Goal: Information Seeking & Learning: Learn about a topic

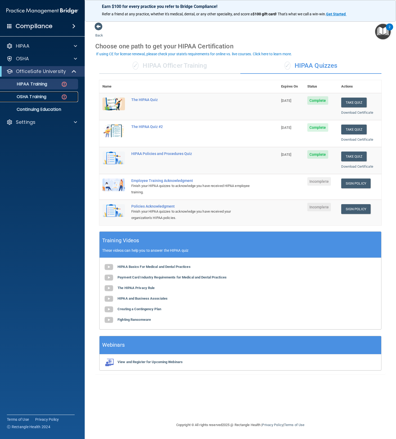
click at [43, 94] on p "OSHA Training" at bounding box center [24, 96] width 43 height 5
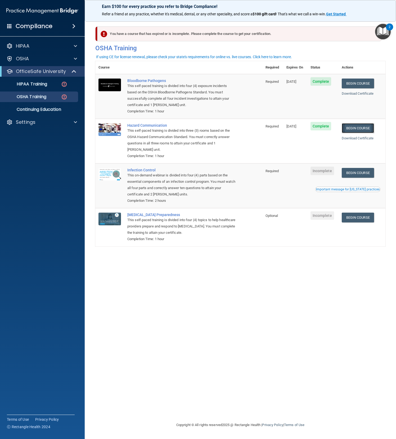
click at [364, 127] on link "Begin Course" at bounding box center [358, 128] width 32 height 10
click at [214, 96] on div "This self-paced training is divided into four (4) exposure incidents based on t…" at bounding box center [181, 95] width 109 height 25
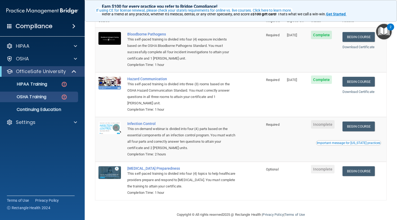
scroll to position [55, 0]
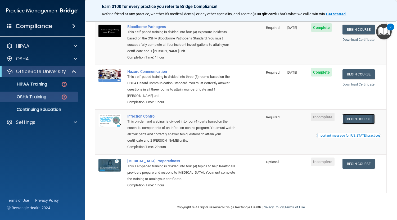
click at [359, 117] on link "Begin Course" at bounding box center [358, 119] width 32 height 10
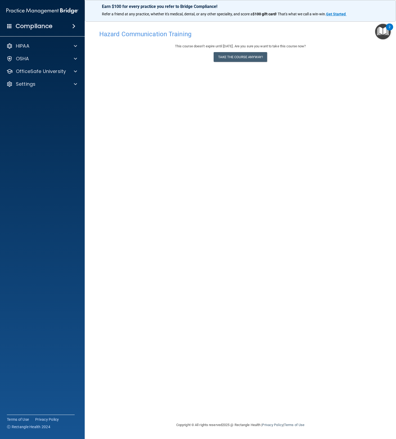
click at [184, 158] on div "Hazard Communication Training This course doesn’t expire until [DATE]. Are you …" at bounding box center [240, 225] width 290 height 395
click at [234, 59] on button "Take the course anyway!" at bounding box center [240, 57] width 53 height 10
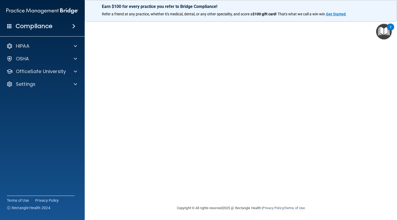
scroll to position [19, 0]
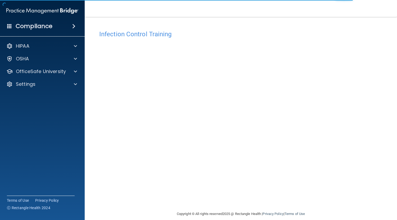
scroll to position [7, 0]
